Goal: Task Accomplishment & Management: Use online tool/utility

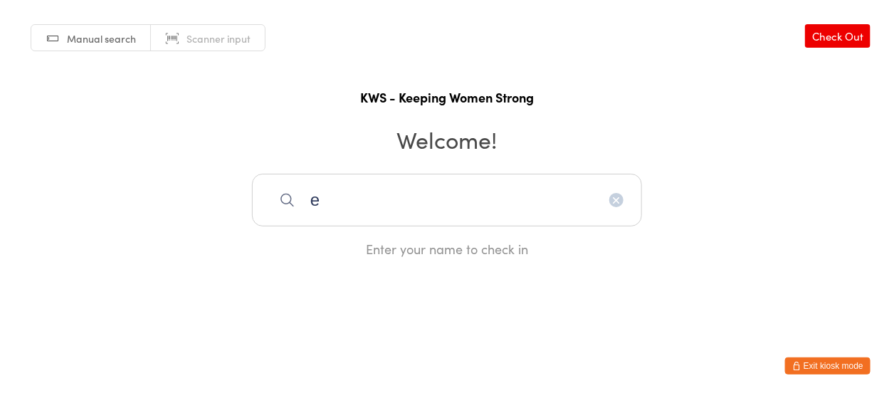
type input "e"
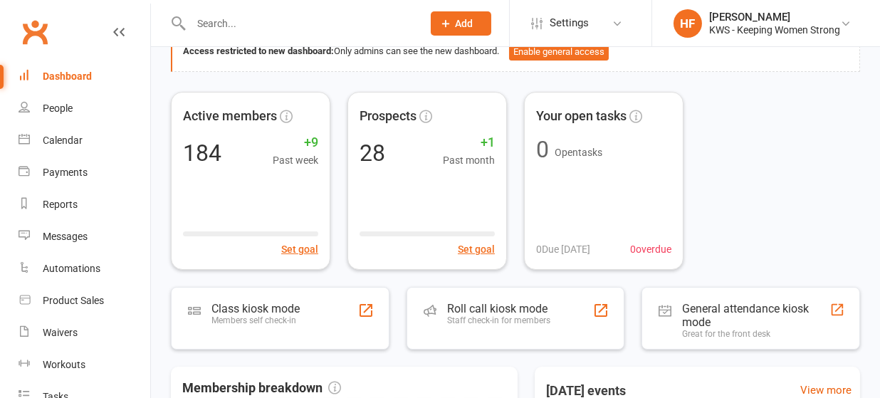
scroll to position [189, 0]
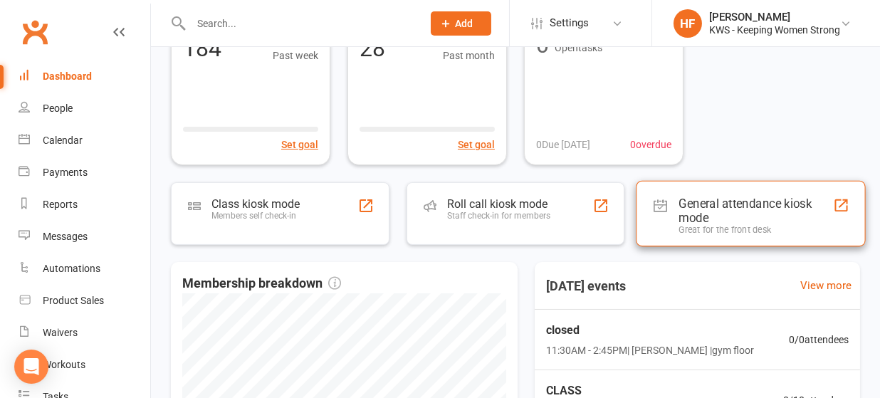
click at [698, 211] on div "General attendance kiosk mode" at bounding box center [756, 210] width 154 height 28
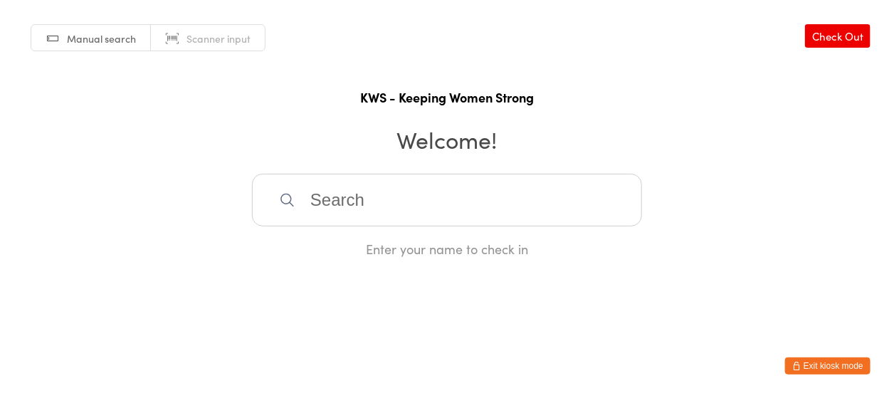
click at [364, 196] on input "search" at bounding box center [447, 200] width 390 height 53
click at [368, 195] on input "search" at bounding box center [447, 200] width 390 height 53
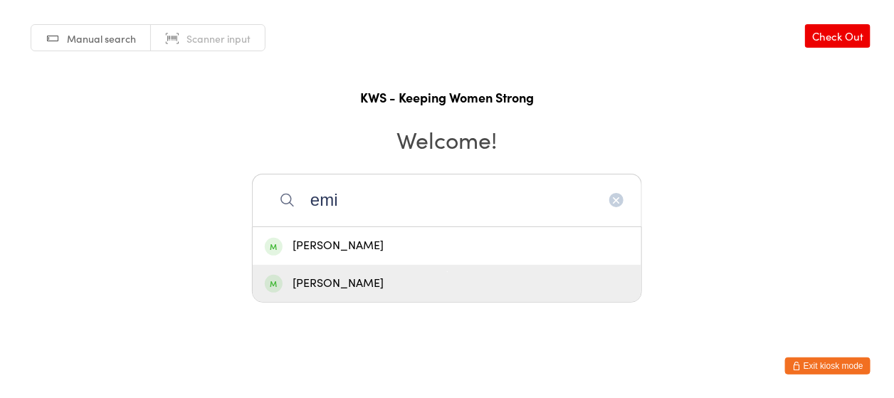
type input "emi"
click at [323, 285] on div "Emily Kossen" at bounding box center [447, 283] width 364 height 19
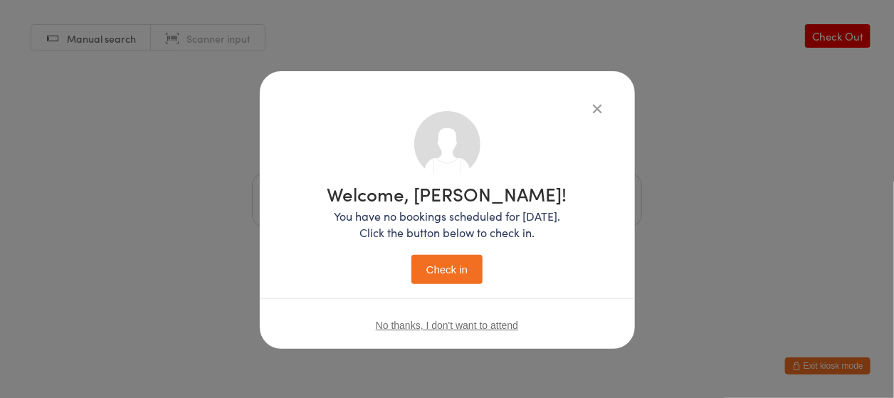
click at [429, 261] on button "Check in" at bounding box center [446, 269] width 71 height 29
